Goal: Information Seeking & Learning: Learn about a topic

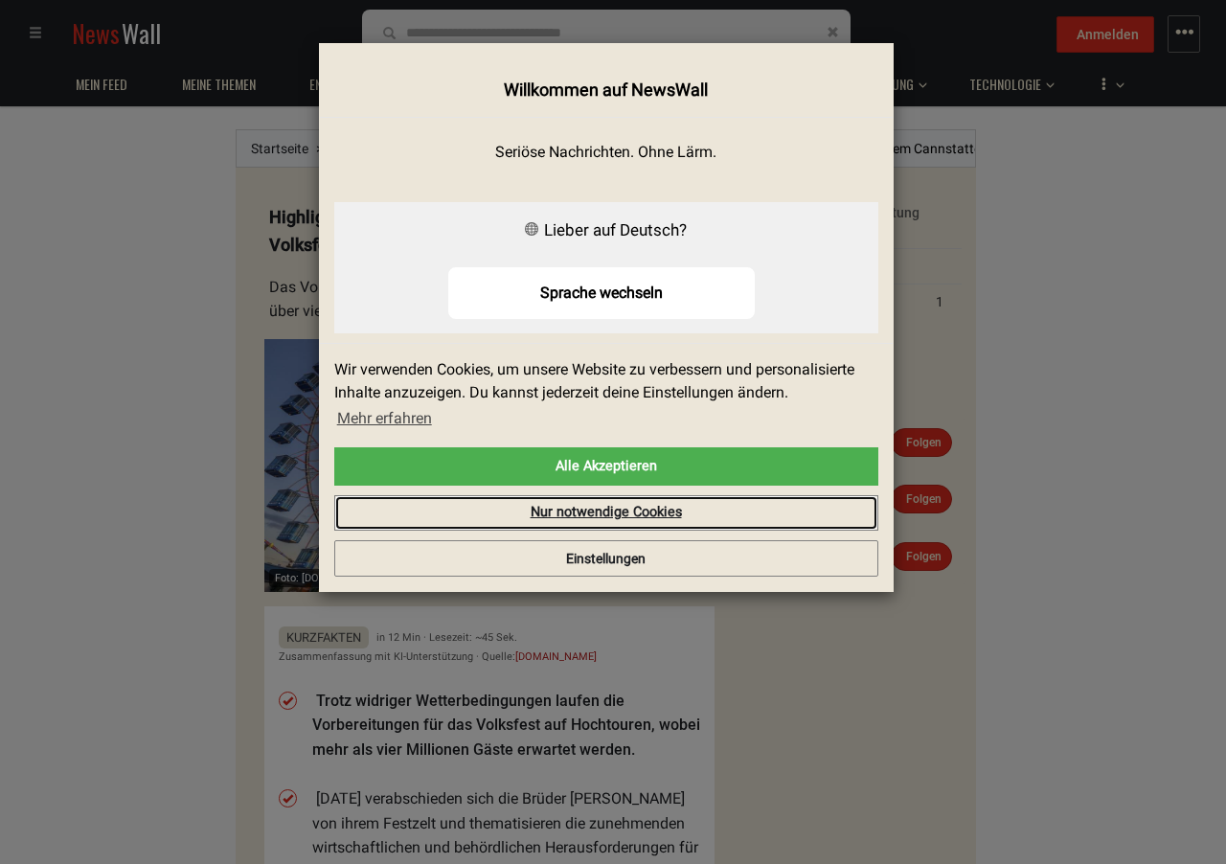
click at [511, 510] on link "Nur notwendige Cookies" at bounding box center [606, 513] width 544 height 36
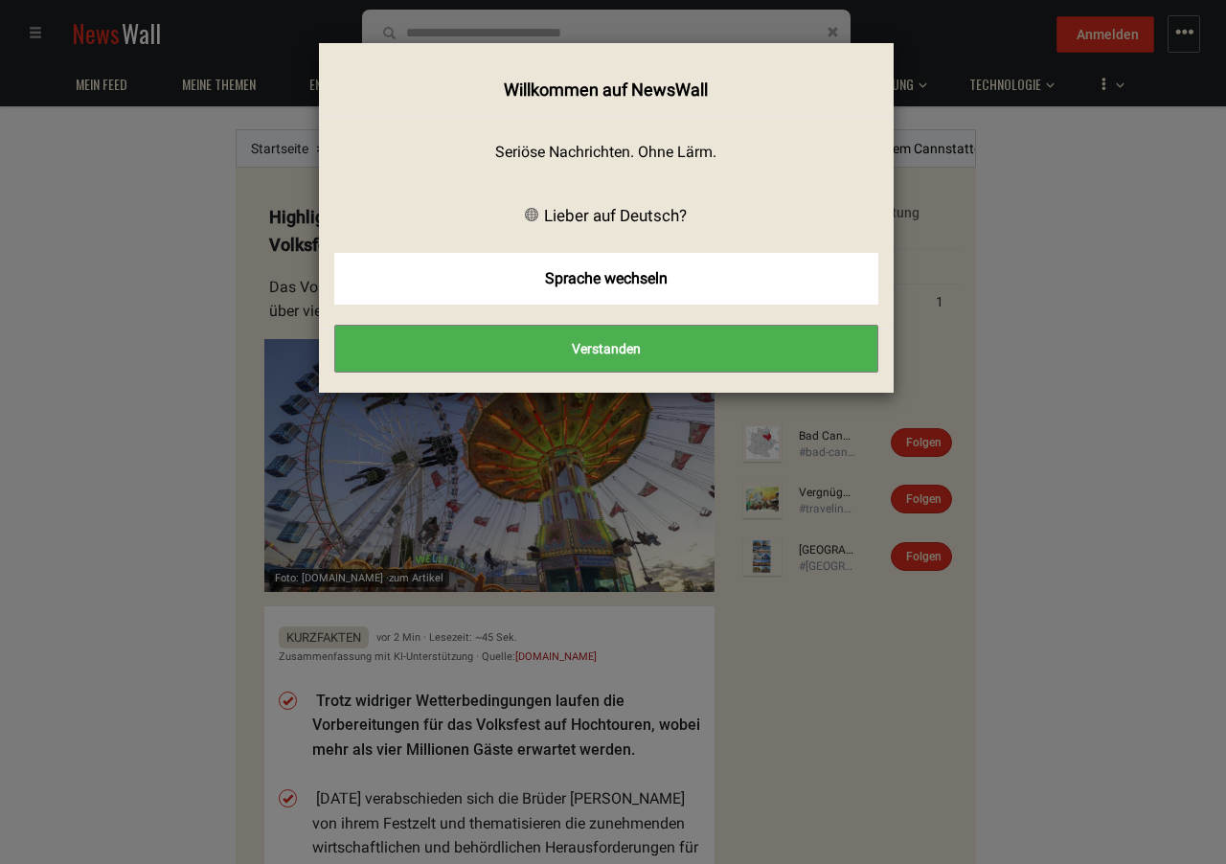
click at [745, 344] on button "Verstanden" at bounding box center [606, 349] width 544 height 48
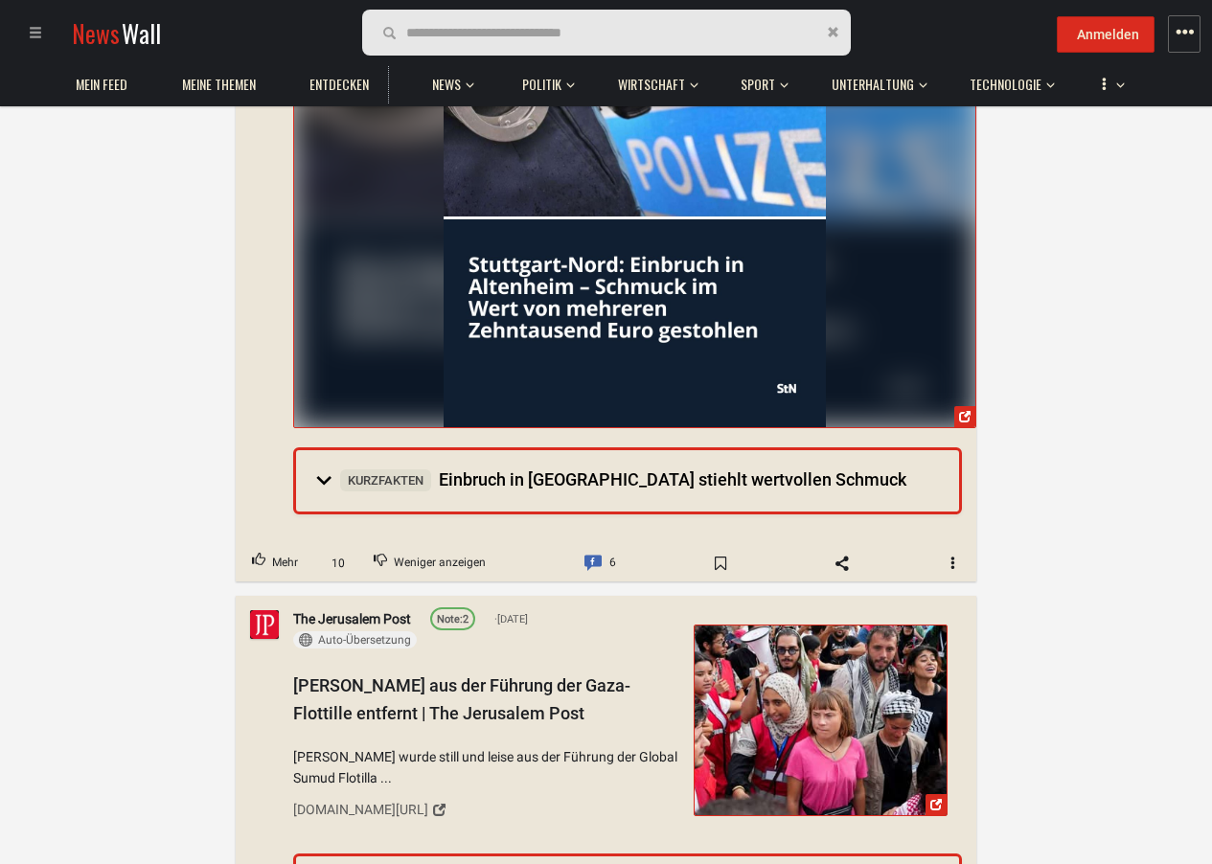
scroll to position [9658, 0]
